Goal: Information Seeking & Learning: Learn about a topic

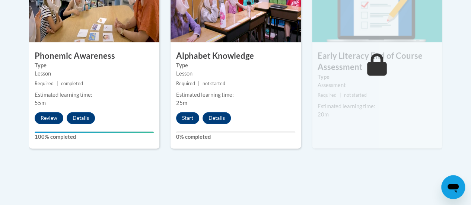
scroll to position [495, 0]
